Goal: Use online tool/utility

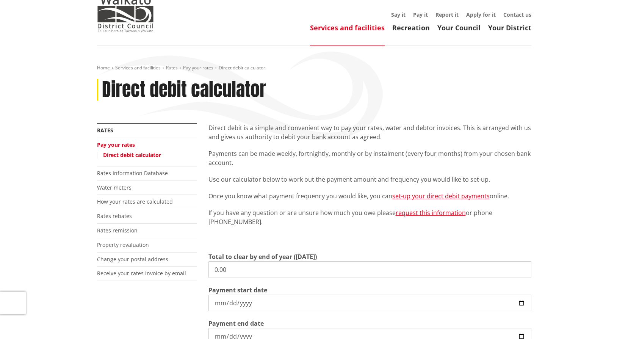
scroll to position [152, 0]
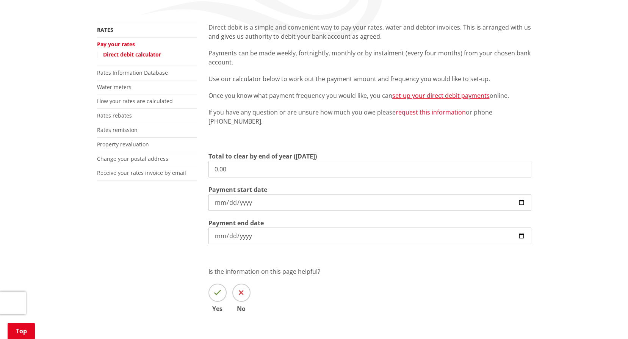
click at [230, 171] on input "0.00" at bounding box center [369, 169] width 323 height 17
drag, startPoint x: 231, startPoint y: 170, endPoint x: 189, endPoint y: 171, distance: 41.3
click at [189, 171] on div "More from this section Rates Pay your rates Direct debit calculator Rates Infor…" at bounding box center [314, 179] width 446 height 312
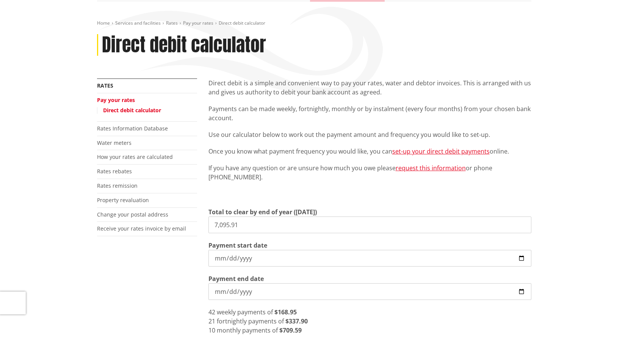
scroll to position [114, 0]
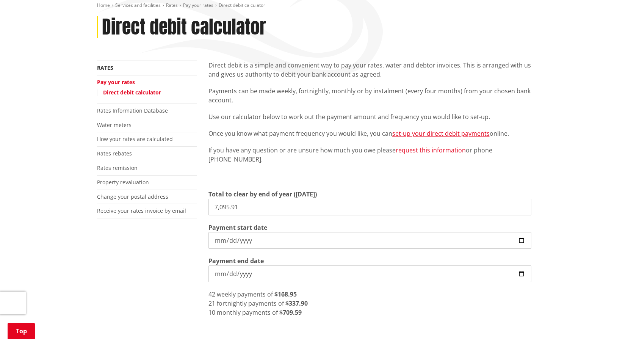
click at [239, 209] on input "7,095.91" at bounding box center [369, 207] width 323 height 17
drag, startPoint x: 243, startPoint y: 207, endPoint x: 139, endPoint y: 207, distance: 104.6
click at [139, 207] on div "More from this section Rates Pay your rates Direct debit calculator Rates Infor…" at bounding box center [314, 234] width 446 height 346
click at [246, 209] on input "5,901.71" at bounding box center [369, 207] width 323 height 17
drag, startPoint x: 241, startPoint y: 208, endPoint x: 189, endPoint y: 210, distance: 52.0
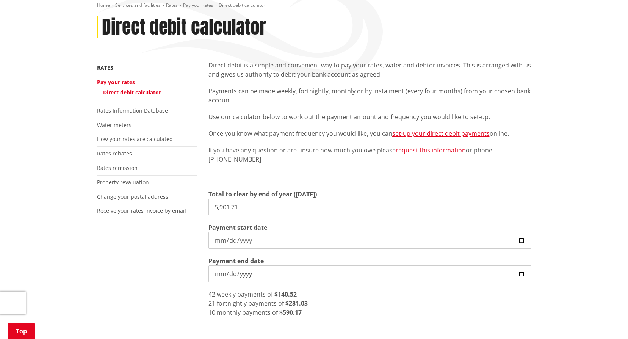
click at [189, 210] on div "More from this section Rates Pay your rates Direct debit calculator Rates Infor…" at bounding box center [314, 234] width 446 height 346
type input "9,249.47"
click at [259, 272] on input "[DATE]" at bounding box center [369, 273] width 323 height 17
click at [247, 273] on input "[DATE]" at bounding box center [369, 273] width 323 height 17
type input "[DATE]"
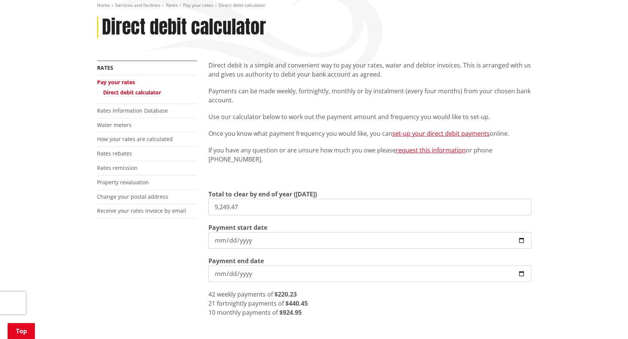
click at [251, 206] on input "9,249.47" at bounding box center [369, 207] width 323 height 17
drag, startPoint x: 247, startPoint y: 208, endPoint x: 155, endPoint y: 208, distance: 92.5
click at [155, 208] on div "More from this section Rates Pay your rates Direct debit calculator Rates Infor…" at bounding box center [314, 234] width 446 height 346
click at [352, 293] on div "42 weekly payments of $168.95" at bounding box center [369, 294] width 323 height 9
click at [232, 207] on input "7,095.91" at bounding box center [369, 207] width 323 height 17
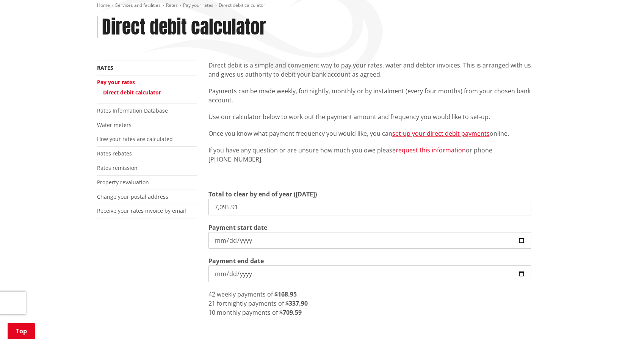
drag, startPoint x: 229, startPoint y: 209, endPoint x: 186, endPoint y: 206, distance: 42.9
click at [186, 206] on div "More from this section Rates Pay your rates Direct debit calculator Rates Infor…" at bounding box center [314, 234] width 446 height 346
type input "8,463.05"
click at [240, 275] on input "[DATE]" at bounding box center [369, 273] width 323 height 17
type input "[DATE]"
